Goal: Task Accomplishment & Management: Manage account settings

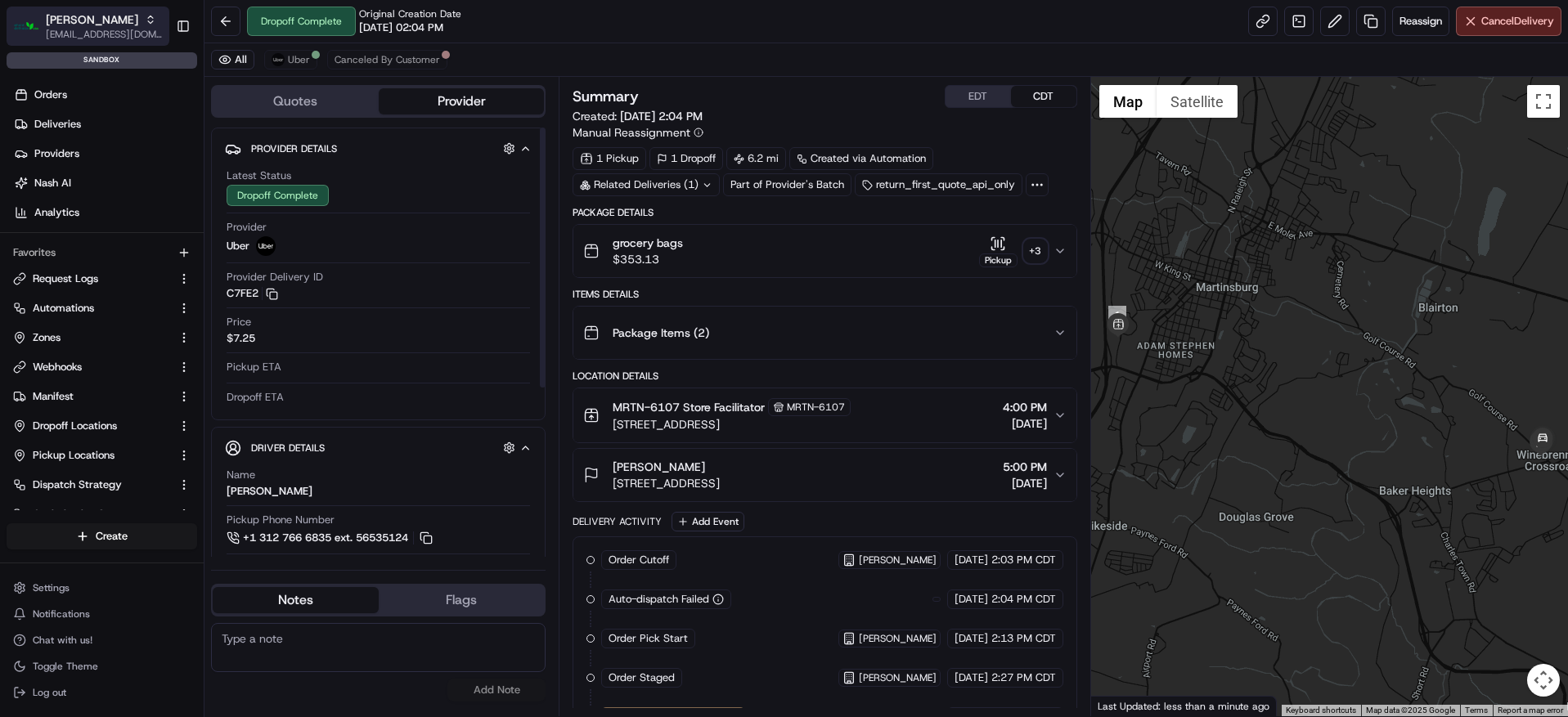
click at [111, 34] on span "[EMAIL_ADDRESS][DOMAIN_NAME]" at bounding box center [104, 34] width 117 height 13
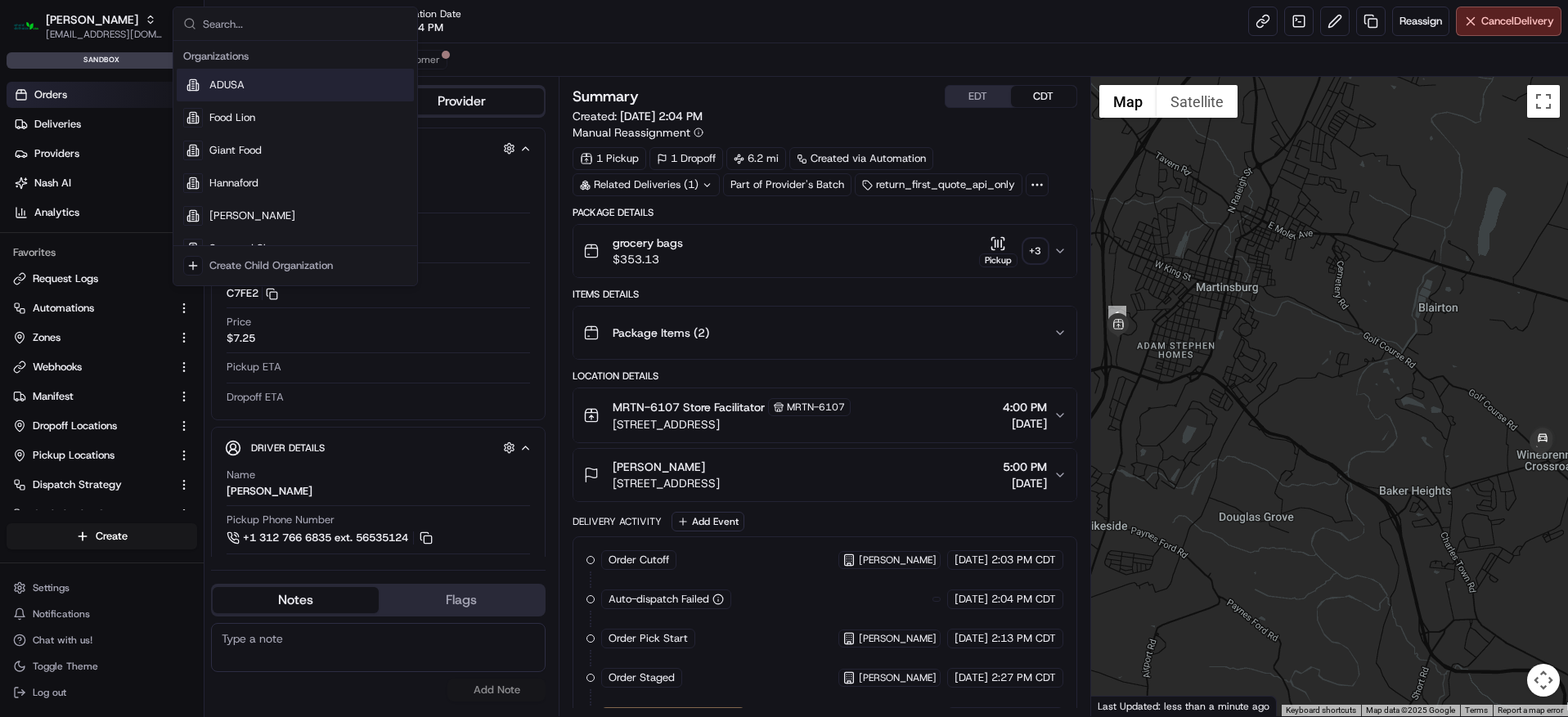
click at [122, 87] on link "Orders" at bounding box center [105, 95] width 197 height 26
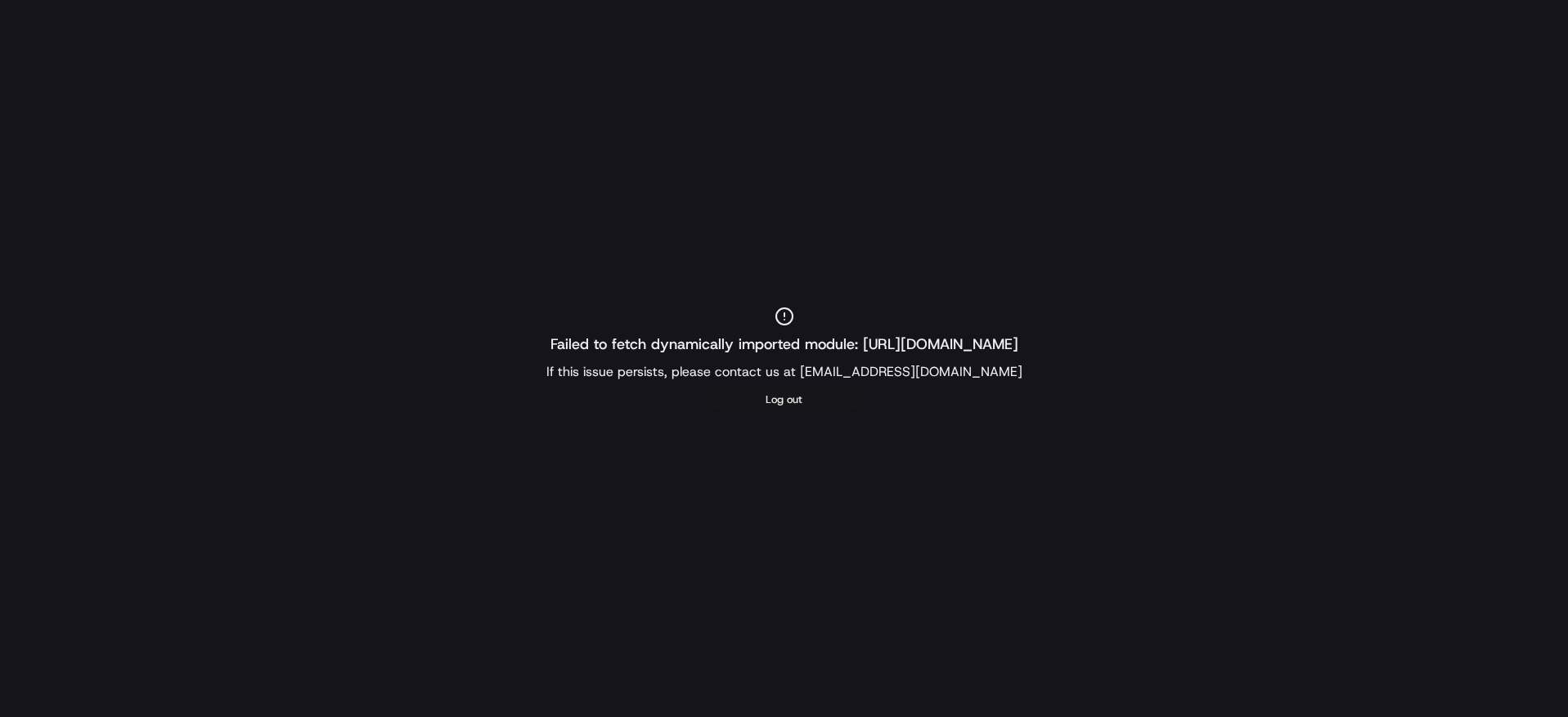
click at [779, 405] on button "Log out" at bounding box center [784, 400] width 147 height 23
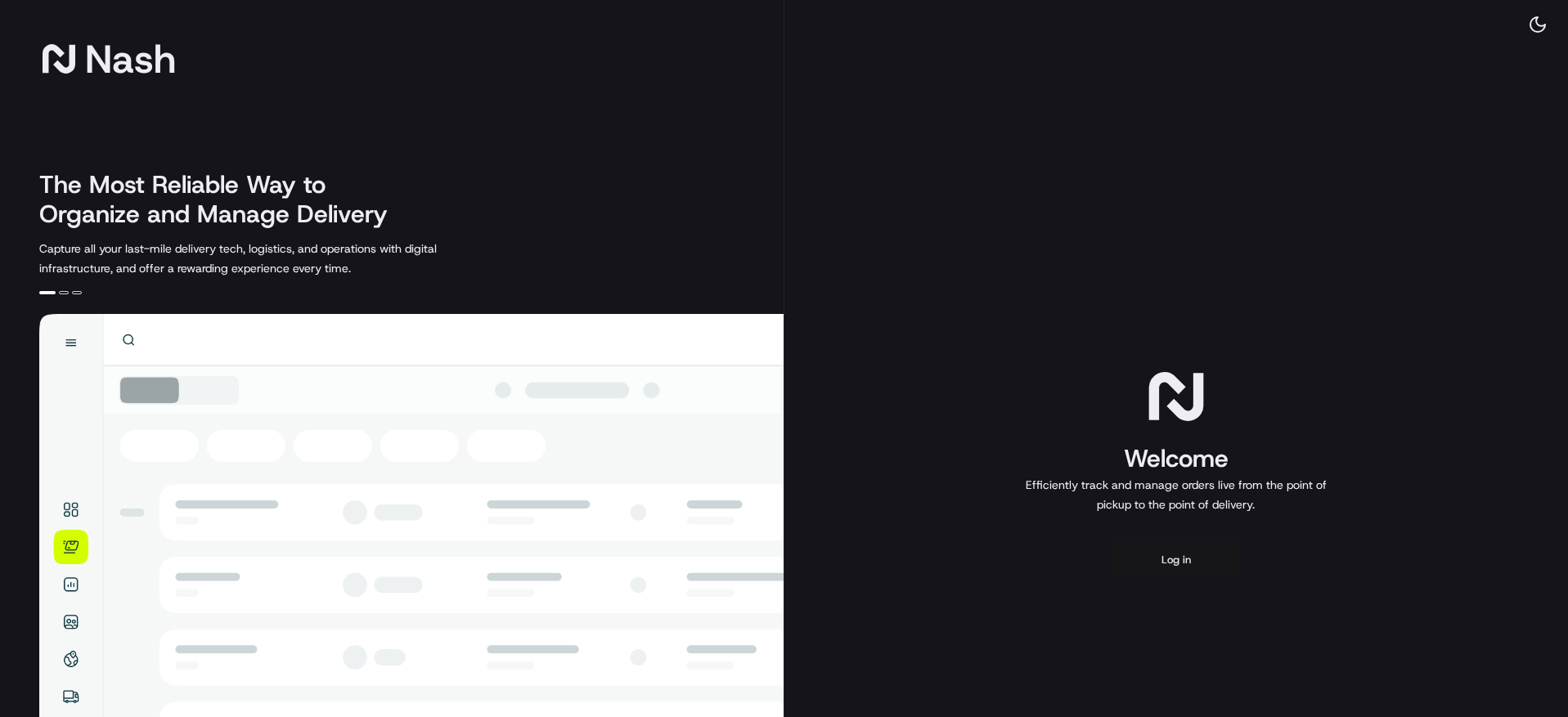
click at [1189, 541] on button "Log in" at bounding box center [1176, 560] width 130 height 39
